Goal: Task Accomplishment & Management: Use online tool/utility

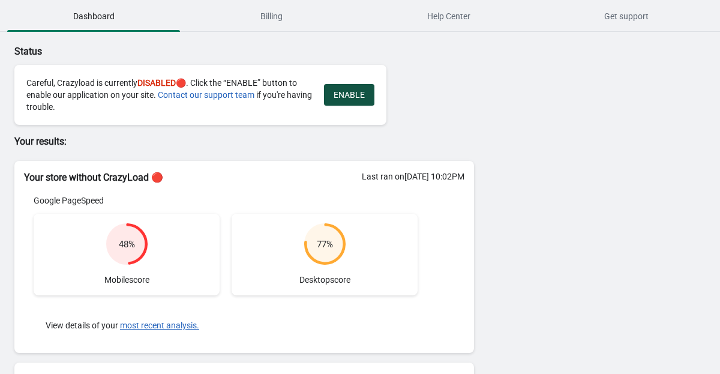
click at [359, 95] on span "ENABLE" at bounding box center [348, 95] width 31 height 10
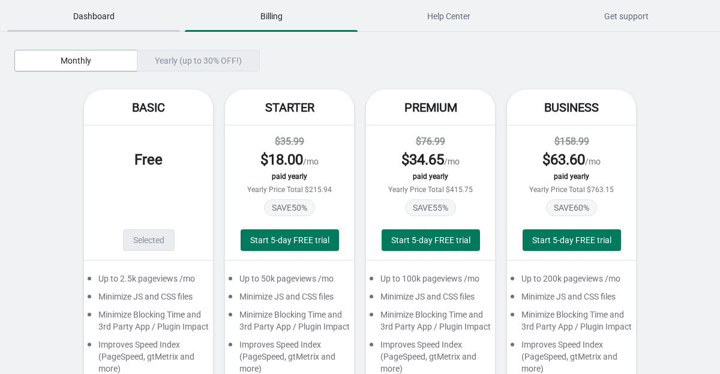
click at [133, 5] on span "Dashboard" at bounding box center [93, 16] width 173 height 22
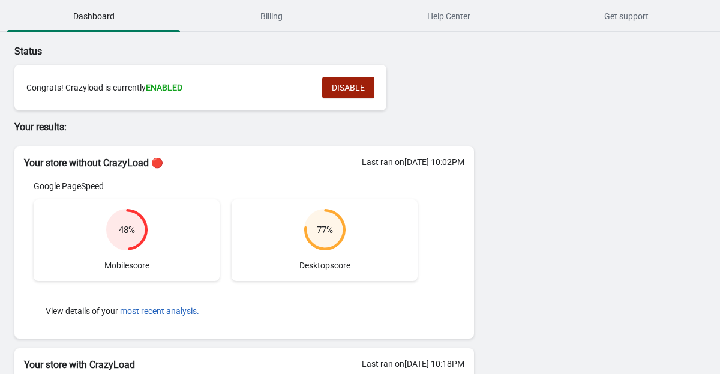
click at [341, 89] on span "DISABLE" at bounding box center [348, 88] width 33 height 10
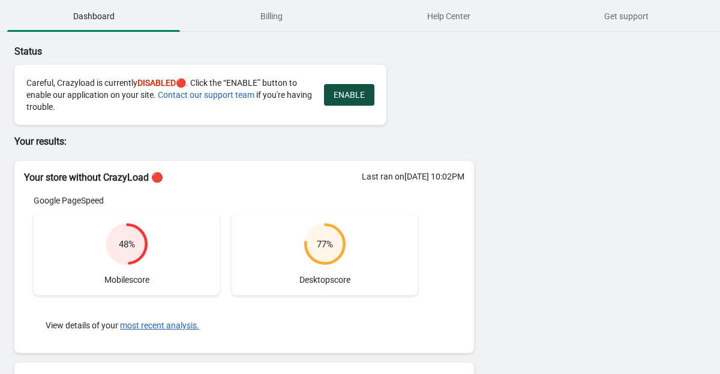
click at [341, 95] on span "ENABLE" at bounding box center [348, 95] width 31 height 10
